Goal: Task Accomplishment & Management: Use online tool/utility

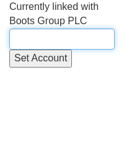
click at [53, 38] on input "text" at bounding box center [61, 38] width 105 height 21
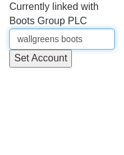
click at [87, 40] on input "wallgreens boots" at bounding box center [61, 38] width 105 height 21
drag, startPoint x: 90, startPoint y: 40, endPoint x: -50, endPoint y: 41, distance: 140.3
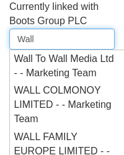
type input "Wall g"
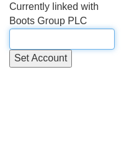
click at [48, 33] on input "text" at bounding box center [61, 38] width 105 height 21
type input "walg"
click at [48, 33] on input "text" at bounding box center [61, 38] width 105 height 21
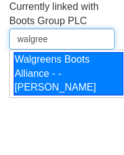
click at [57, 80] on div "Walgreens Boots Alliance - - [PERSON_NAME]" at bounding box center [68, 74] width 109 height 44
type input "Walgreens Boots Alliance - - [PERSON_NAME]"
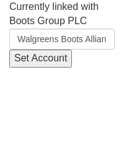
click at [45, 59] on input "Set Account" at bounding box center [40, 58] width 62 height 18
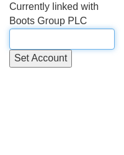
click at [66, 33] on input "text" at bounding box center [61, 38] width 105 height 21
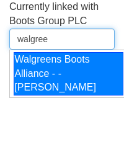
click at [64, 85] on div "Walgreens Boots Alliance - - [PERSON_NAME]" at bounding box center [68, 74] width 109 height 44
type input "Walgreens Boots Alliance - - [PERSON_NAME]"
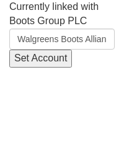
click at [54, 59] on input "Set Account" at bounding box center [40, 58] width 62 height 18
